Goal: Transaction & Acquisition: Subscribe to service/newsletter

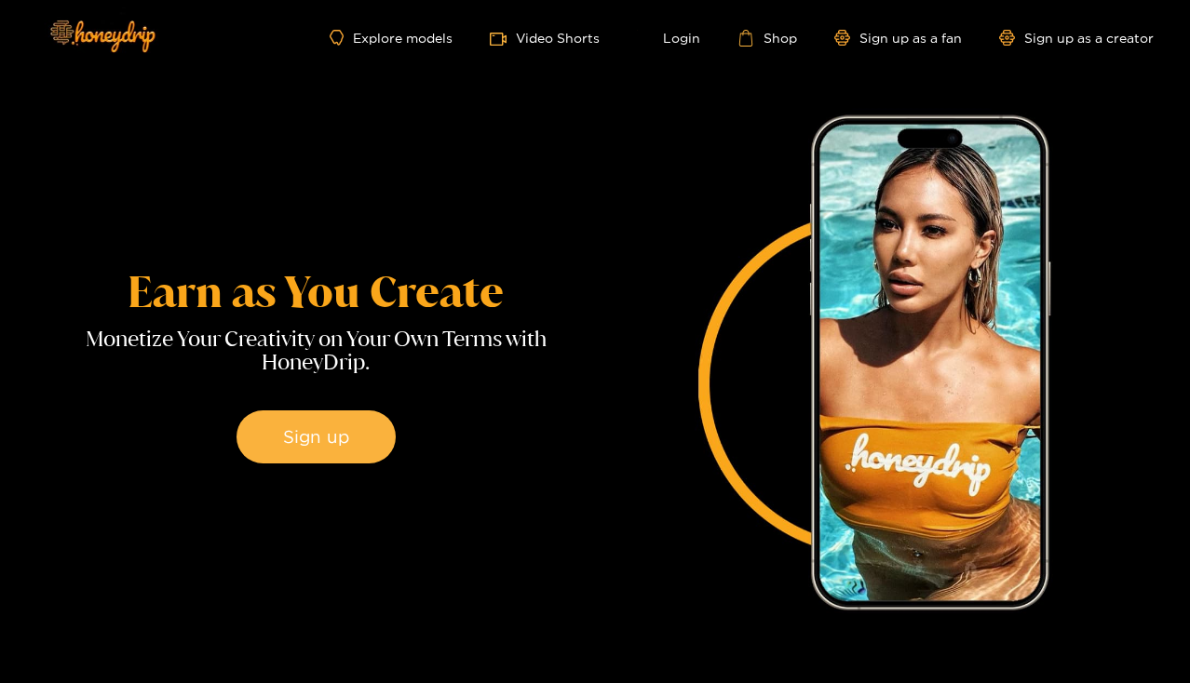
click at [65, 250] on div "Earn as You Create Monetize Your Creativity on Your Own Terms with HoneyDrip. S…" at bounding box center [315, 367] width 535 height 535
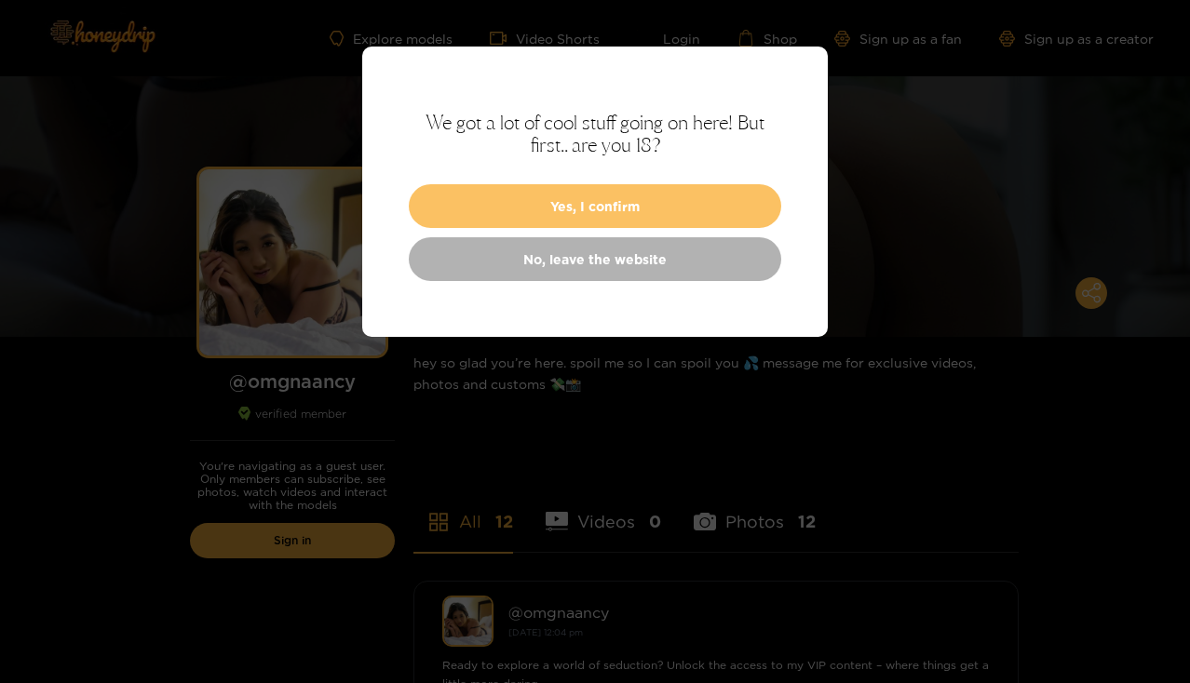
click at [635, 200] on button "Yes, I confirm" at bounding box center [595, 206] width 372 height 44
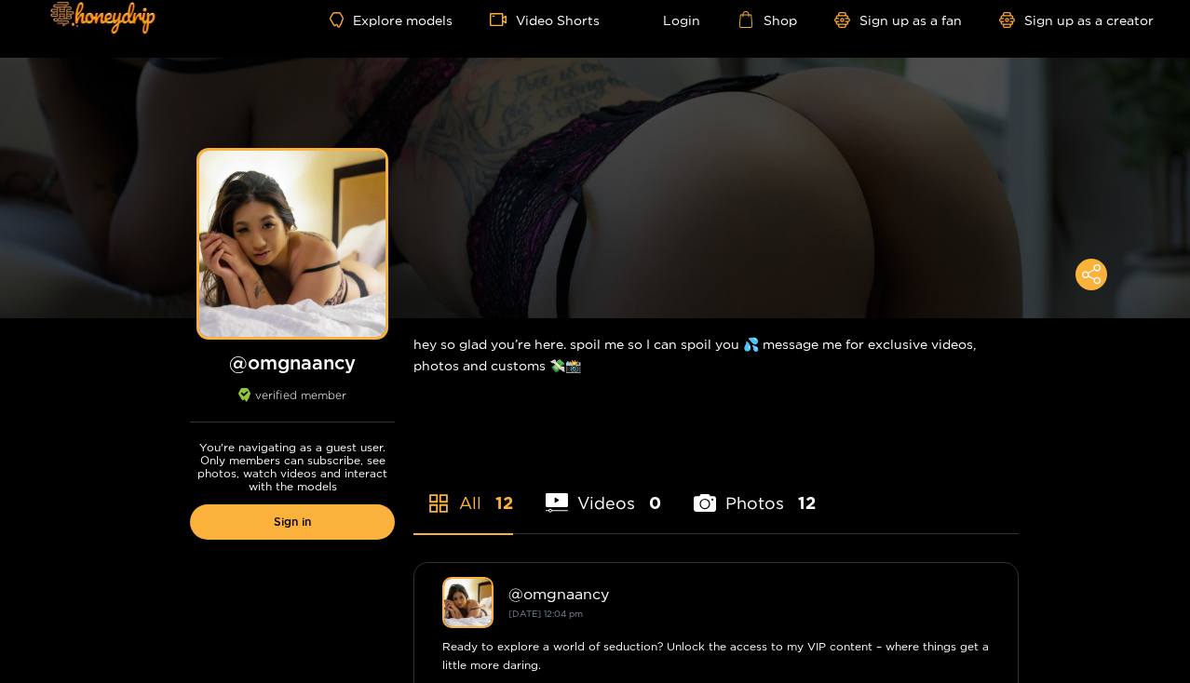
scroll to position [20, 0]
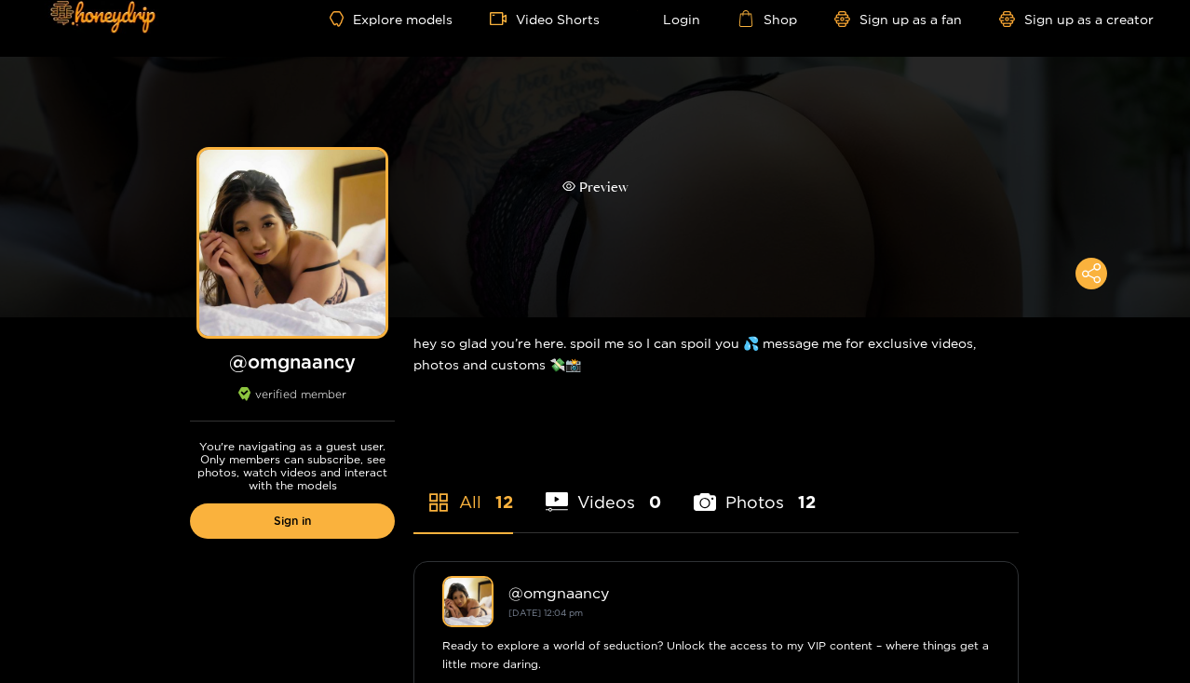
click at [716, 260] on div "Preview" at bounding box center [595, 187] width 1190 height 261
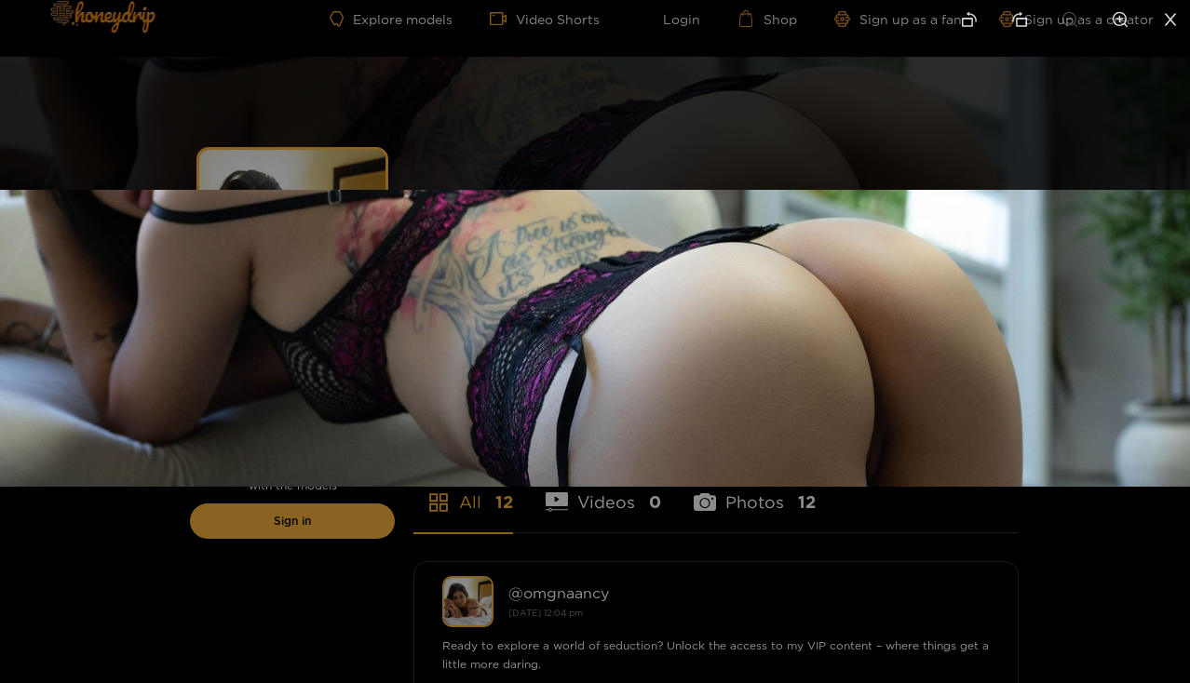
click at [742, 128] on div at bounding box center [595, 341] width 1190 height 683
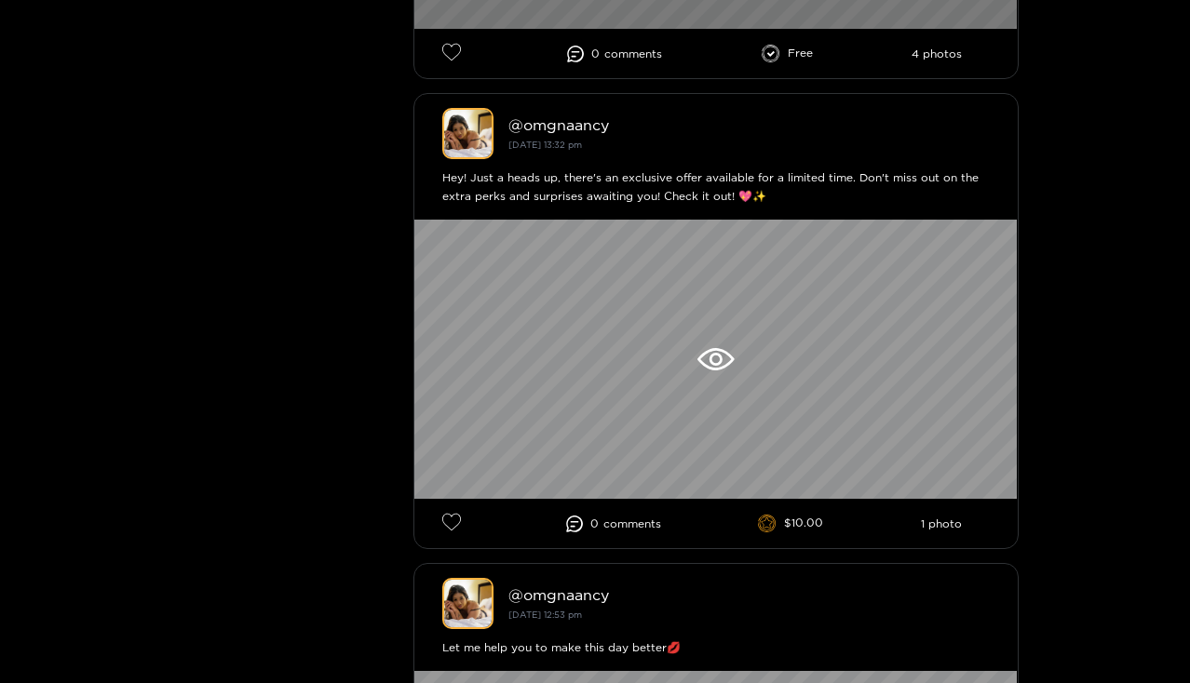
scroll to position [1436, 0]
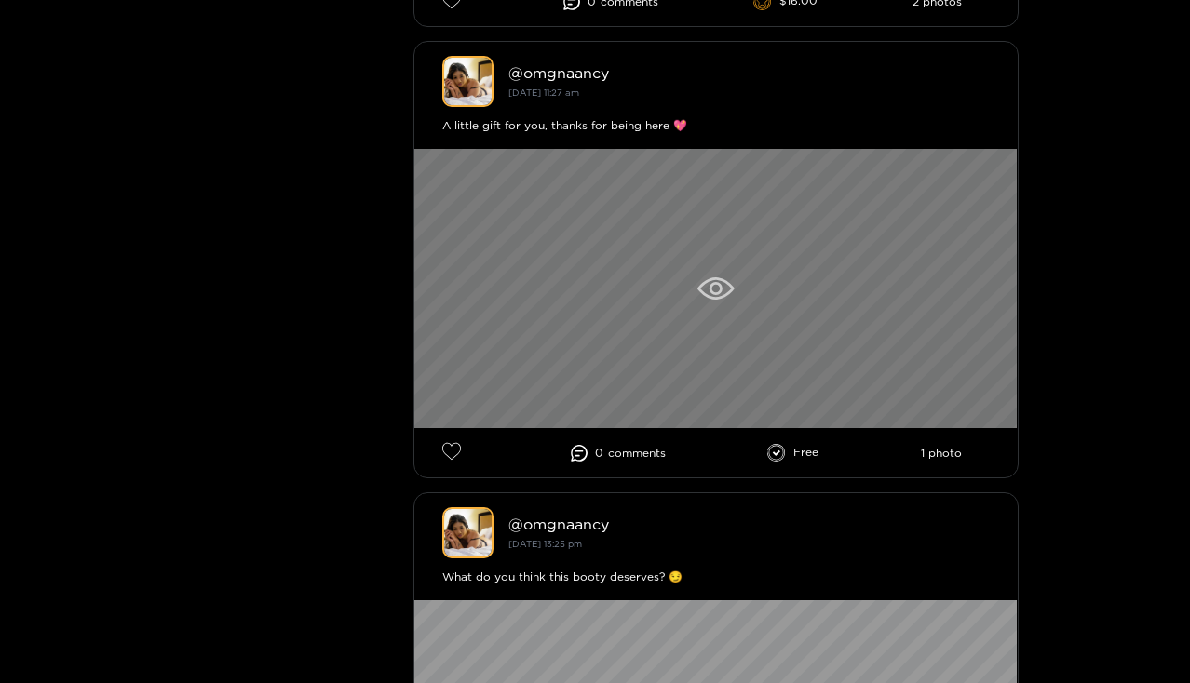
click at [702, 297] on icon at bounding box center [715, 288] width 36 height 22
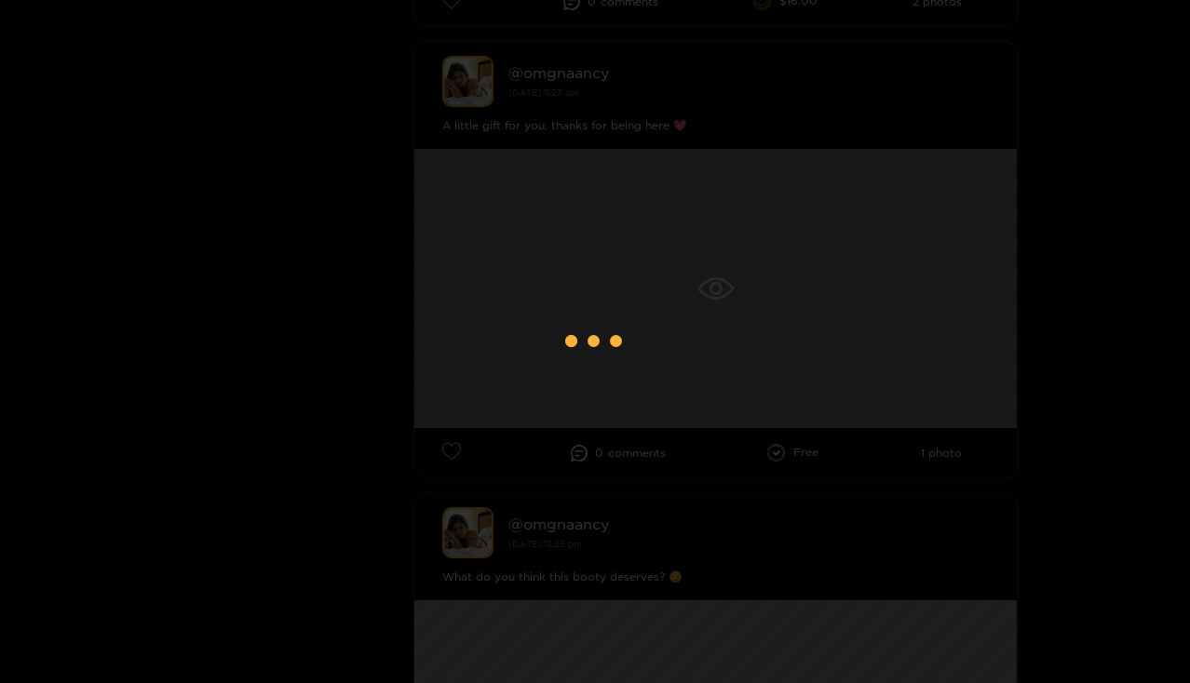
scroll to position [9, 0]
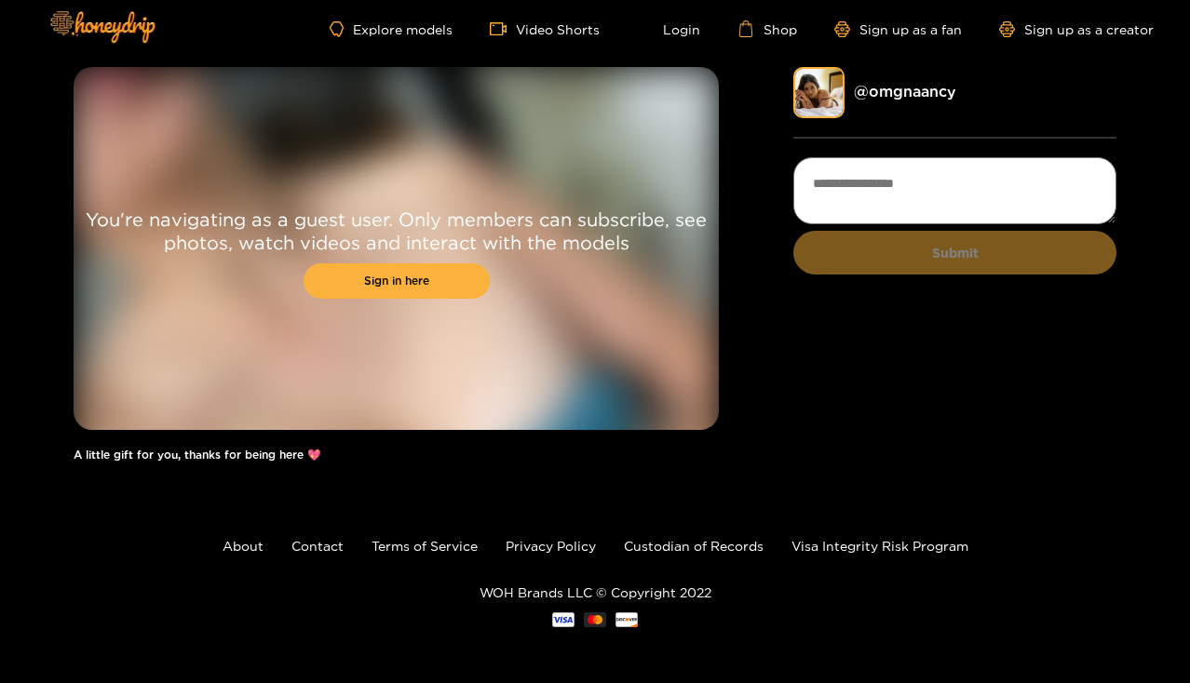
click at [781, 363] on div "You're navigating as a guest user. Only members can subscribe, see photos, watc…" at bounding box center [595, 273] width 1043 height 413
